Goal: Participate in discussion: Engage in conversation with other users on a specific topic

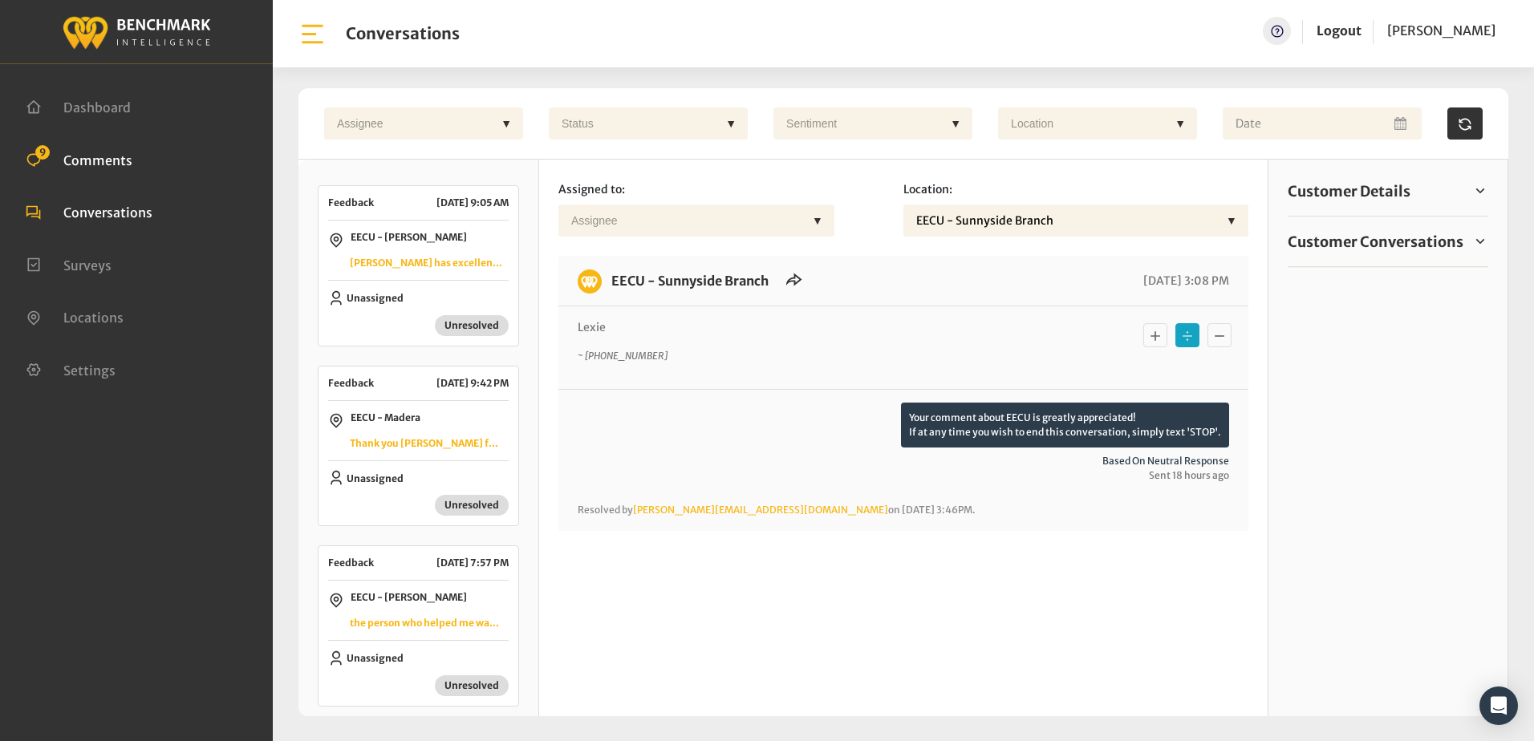
click at [106, 161] on span "Comments" at bounding box center [97, 160] width 69 height 16
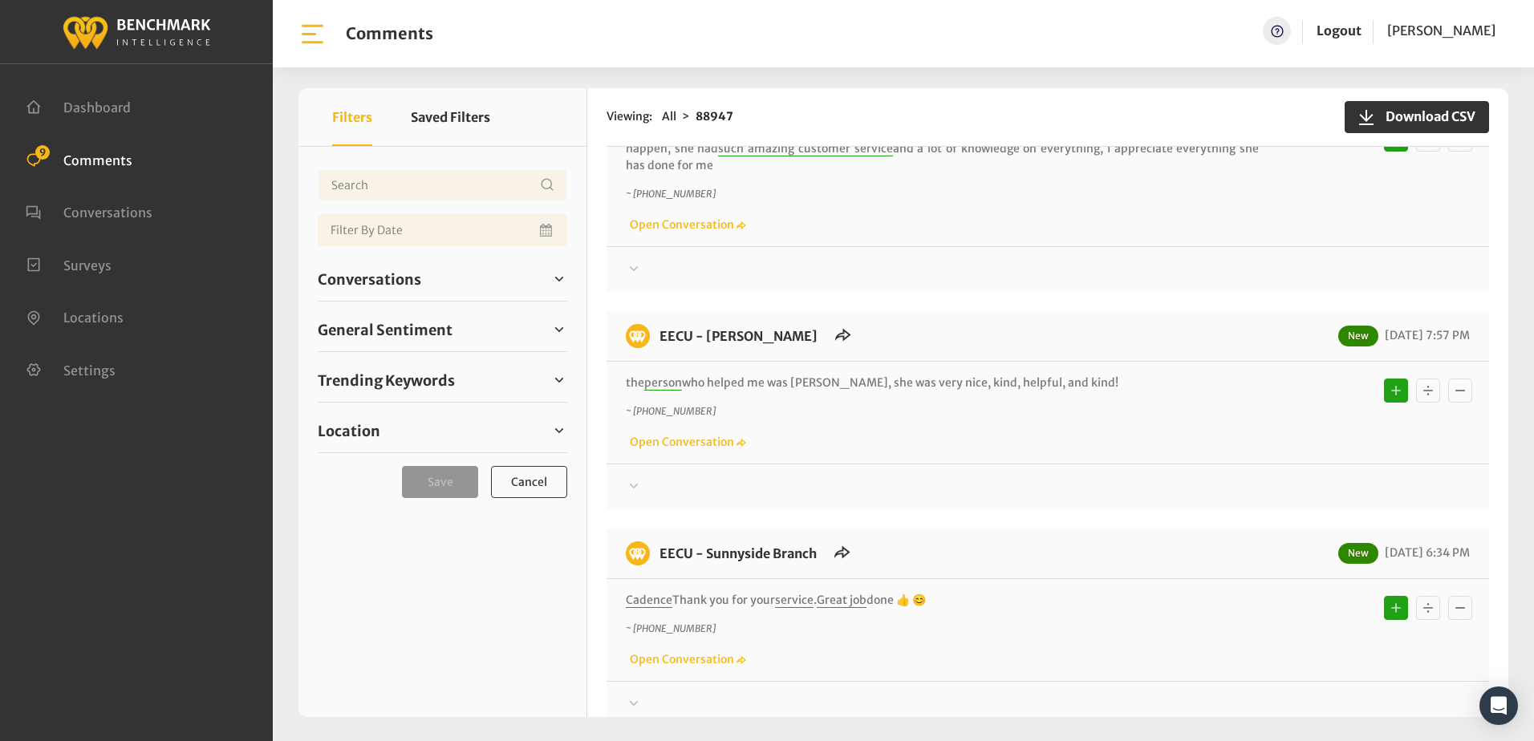
scroll to position [321, 0]
click at [1009, 262] on div at bounding box center [1048, 271] width 844 height 19
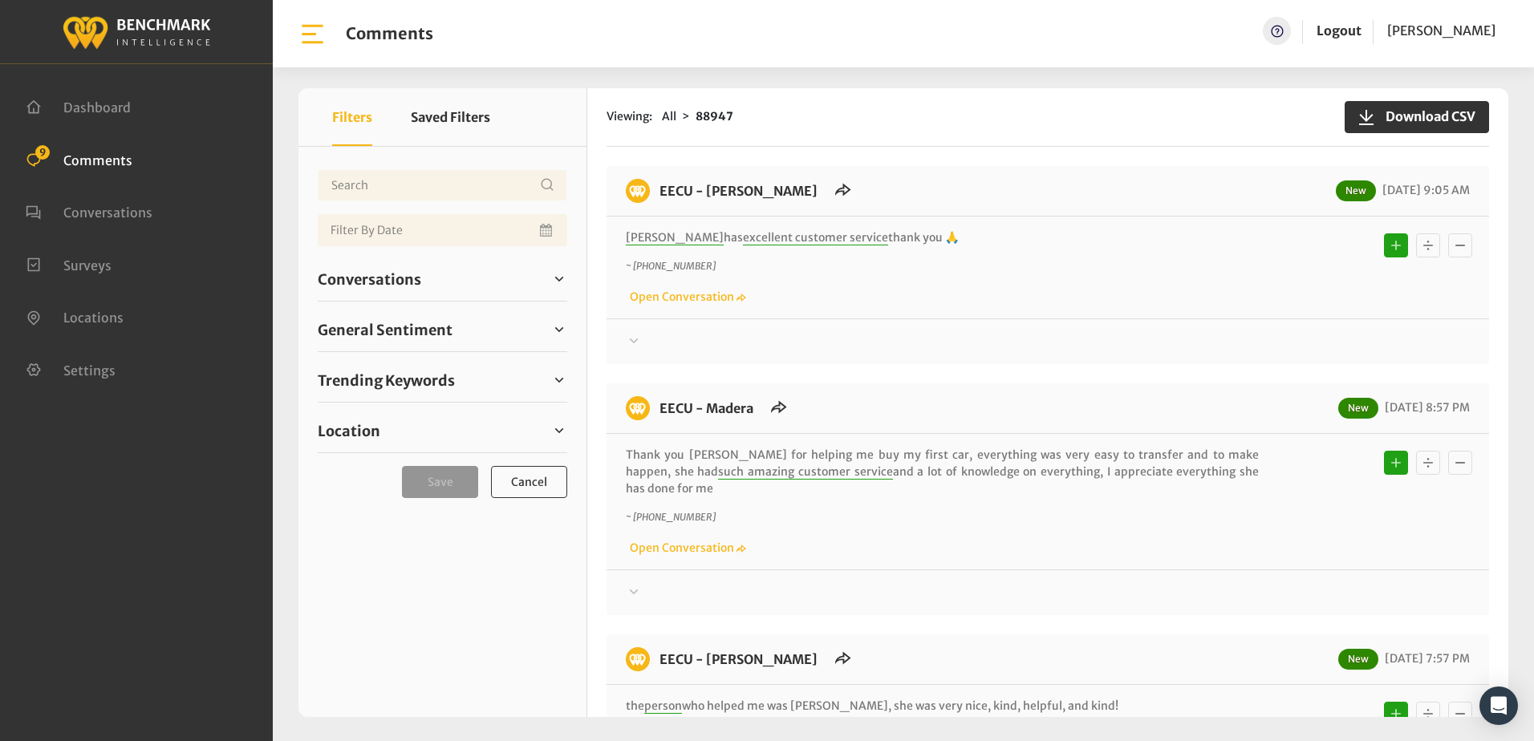
click at [1004, 338] on div at bounding box center [1048, 341] width 844 height 19
